Goal: Task Accomplishment & Management: Use online tool/utility

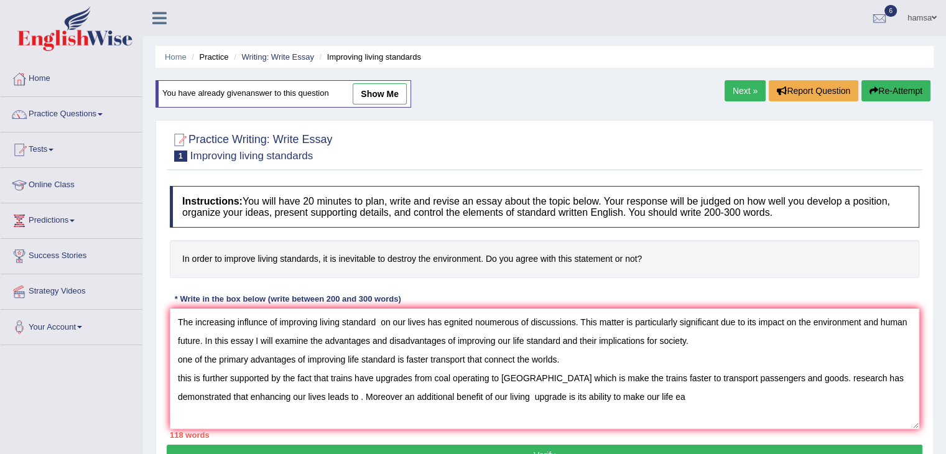
click at [179, 376] on textarea "The increasing influnce of improving living standard on our lives has egnited n…" at bounding box center [545, 369] width 750 height 121
click at [175, 376] on textarea "The increasing influnce of improving living standard on our lives has egnited n…" at bounding box center [545, 369] width 750 height 121
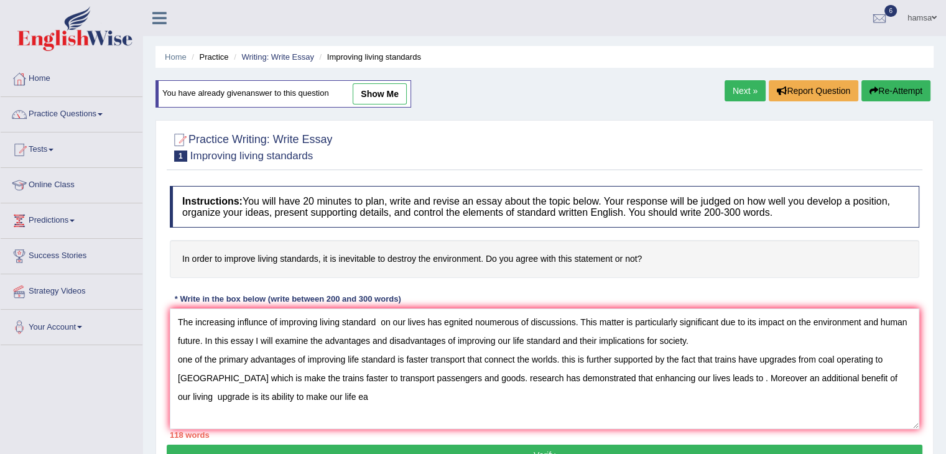
click at [565, 357] on textarea "The increasing influnce of improving living standard on our lives has egnited n…" at bounding box center [545, 369] width 750 height 121
click at [797, 360] on textarea "The increasing influnce of improving living standard on our lives has egnited n…" at bounding box center [545, 369] width 750 height 121
click at [477, 376] on textarea "The increasing influnce of improving living standard on our lives has egnited n…" at bounding box center [545, 369] width 750 height 121
click at [711, 378] on textarea "The increasing influnce of improving living standard on our lives has egnited n…" at bounding box center [545, 369] width 750 height 121
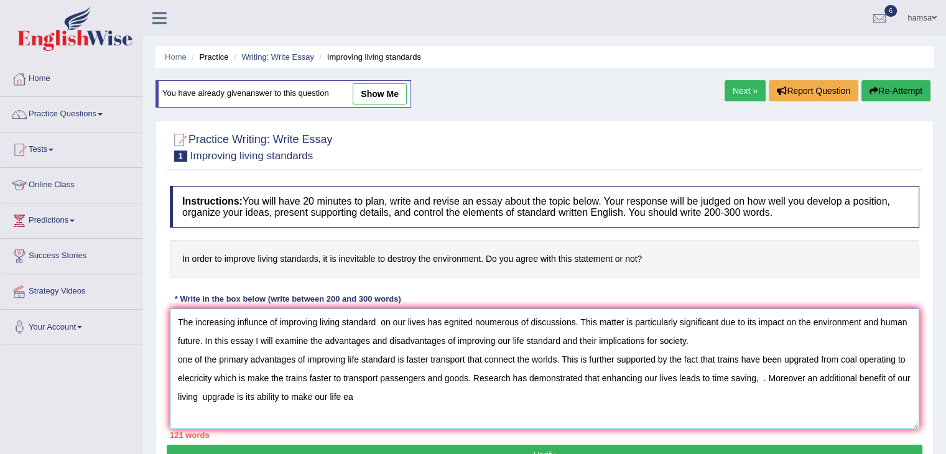
click at [757, 379] on textarea "The increasing influnce of improving living standard on our lives has egnited n…" at bounding box center [545, 369] width 750 height 121
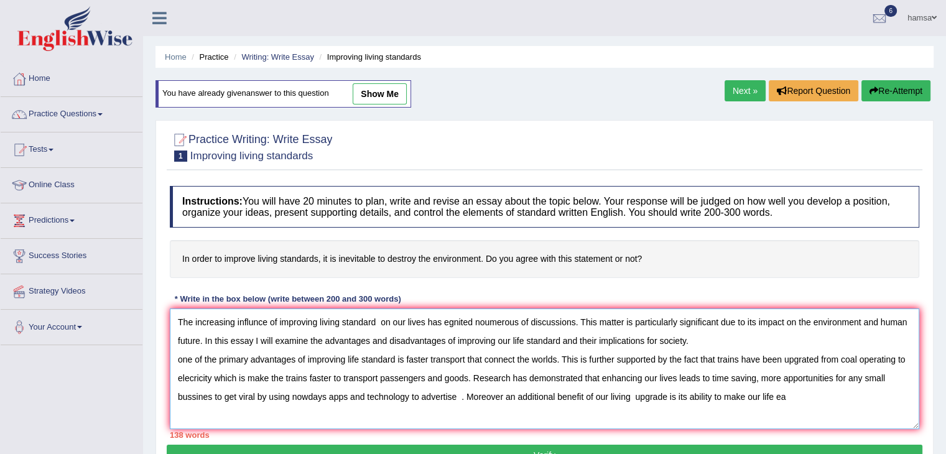
click at [460, 398] on textarea "The increasing influnce of improving living standard on our lives has egnited n…" at bounding box center [545, 369] width 750 height 121
click at [631, 396] on textarea "The increasing influnce of improving living standard on our lives has egnited n…" at bounding box center [545, 369] width 750 height 121
click at [757, 396] on textarea "The increasing influnce of improving living standard on our lives has egnited n…" at bounding box center [545, 369] width 750 height 121
click at [822, 394] on textarea "The increasing influnce of improving living standard on our lives has egnited n…" at bounding box center [545, 369] width 750 height 121
click at [825, 396] on textarea "The increasing influnce of improving living standard on our lives has egnited n…" at bounding box center [545, 369] width 750 height 121
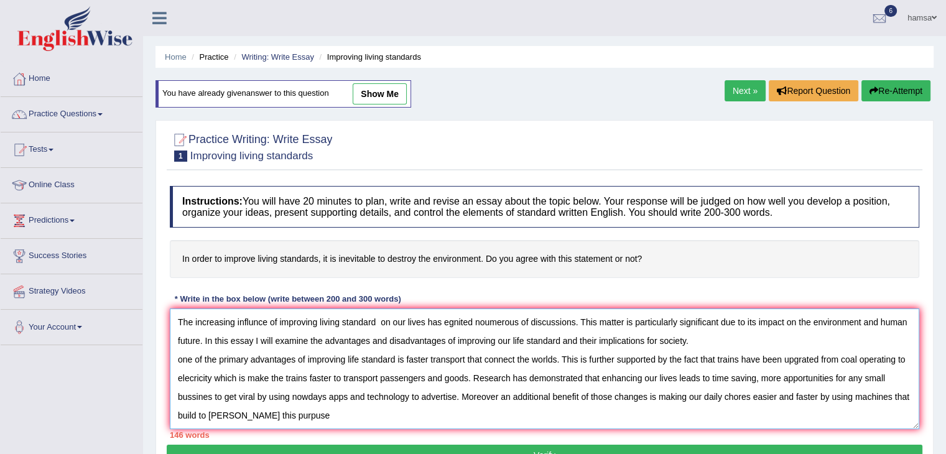
click at [280, 416] on textarea "The increasing influnce of improving living standard on our lives has egnited n…" at bounding box center [545, 369] width 750 height 121
type textarea "The increasing influnce of improving living standard on our lives has egnited n…"
